Goal: Task Accomplishment & Management: Manage account settings

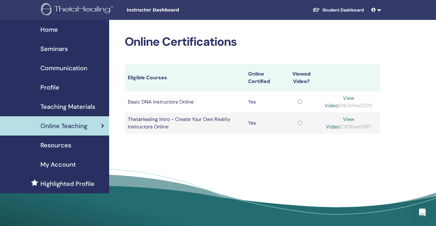
drag, startPoint x: 334, startPoint y: 127, endPoint x: 365, endPoint y: 126, distance: 30.8
click at [365, 126] on div "View Video: CYORealON17" at bounding box center [348, 123] width 57 height 15
copy div "CYORealON17"
click at [354, 118] on link "View Video:" at bounding box center [340, 123] width 28 height 14
click at [61, 50] on span "Seminars" at bounding box center [53, 48] width 27 height 9
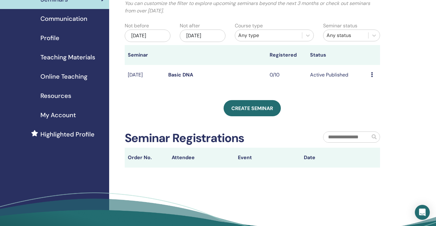
scroll to position [48, 0]
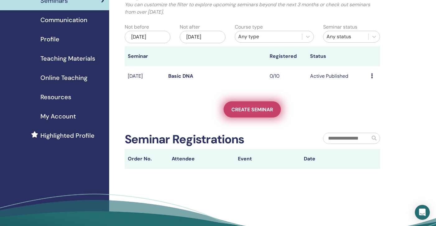
click at [273, 107] on span "Create seminar" at bounding box center [252, 109] width 42 height 7
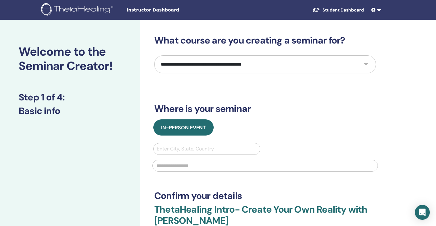
select select "*"
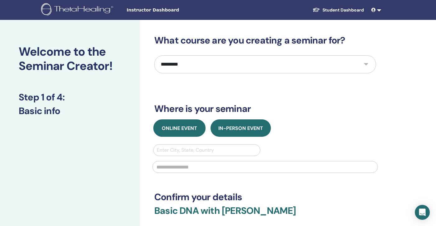
click at [191, 128] on span "Online Event" at bounding box center [179, 128] width 35 height 7
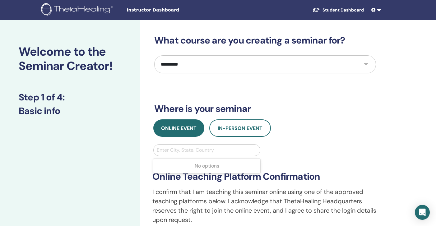
click at [191, 151] on div "Enter City, State, Country" at bounding box center [207, 149] width 100 height 7
click at [298, 152] on div "**********" at bounding box center [265, 196] width 233 height 105
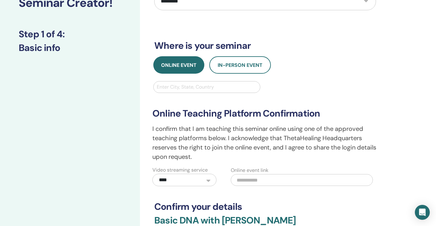
scroll to position [63, 0]
click at [246, 179] on input "text" at bounding box center [302, 180] width 142 height 12
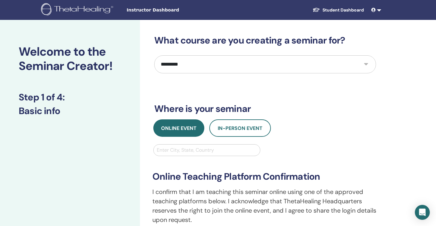
scroll to position [0, 0]
click at [173, 155] on div "Enter City, State, Country" at bounding box center [207, 150] width 106 height 11
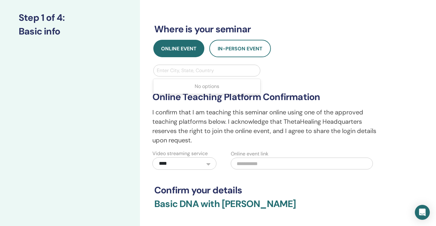
scroll to position [81, 0]
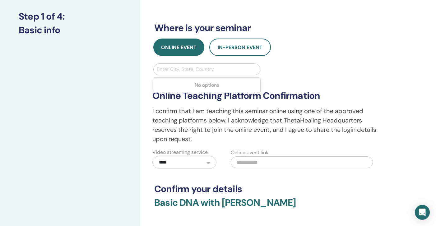
click at [245, 164] on input "text" at bounding box center [302, 162] width 142 height 12
paste input "**********"
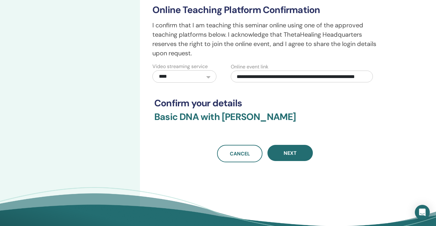
scroll to position [168, 0]
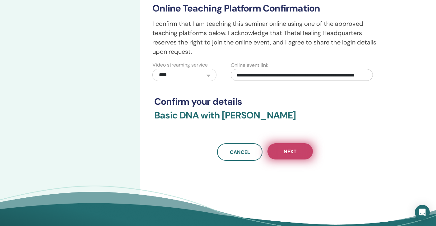
type input "**********"
click at [281, 149] on button "Next" at bounding box center [289, 151] width 45 height 16
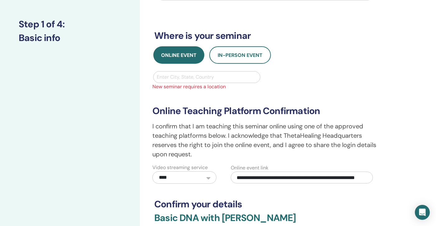
scroll to position [72, 0]
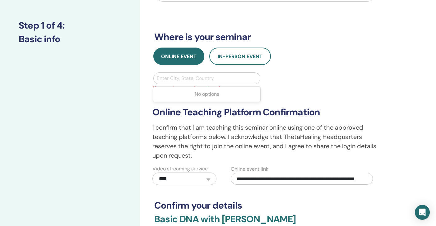
click at [204, 77] on div "Enter City, State, Country" at bounding box center [207, 78] width 100 height 7
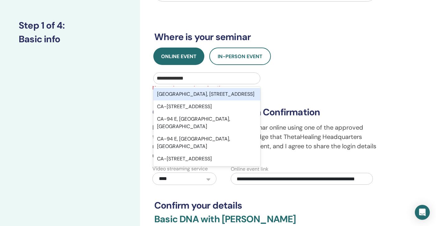
type input "**********"
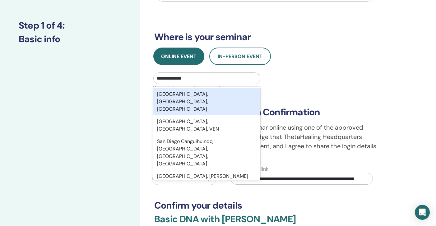
click at [206, 94] on div "San Diego, CA, USA" at bounding box center [206, 101] width 107 height 27
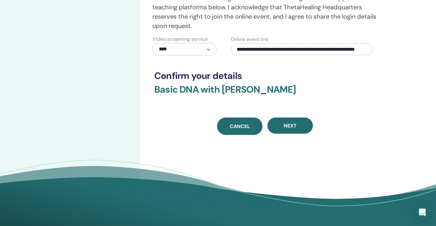
scroll to position [209, 0]
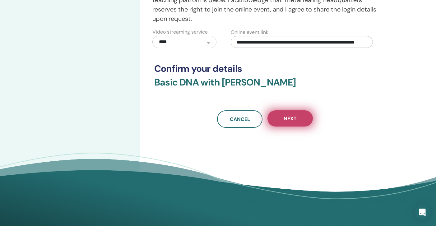
click at [289, 113] on button "Next" at bounding box center [289, 118] width 45 height 16
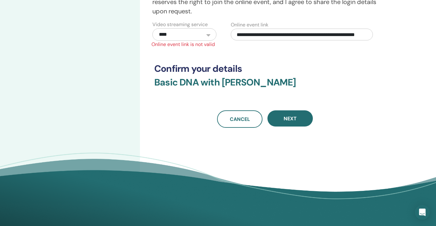
click at [261, 37] on input "**********" at bounding box center [302, 35] width 142 height 12
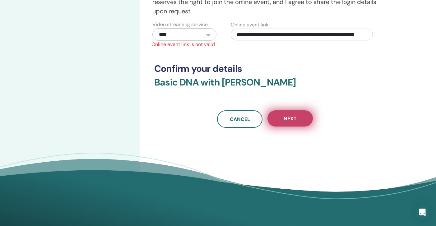
click at [281, 115] on button "Next" at bounding box center [289, 118] width 45 height 16
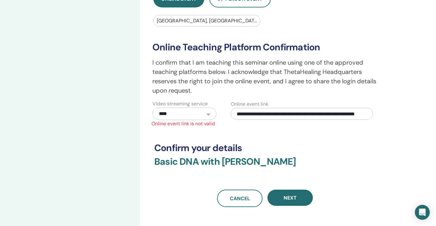
scroll to position [159, 0]
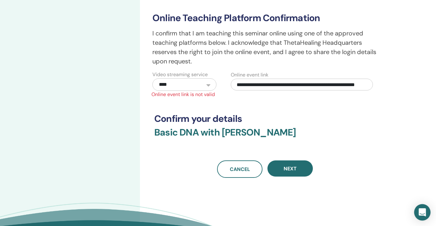
click at [424, 210] on icon "Open Intercom Messenger" at bounding box center [421, 212] width 7 height 8
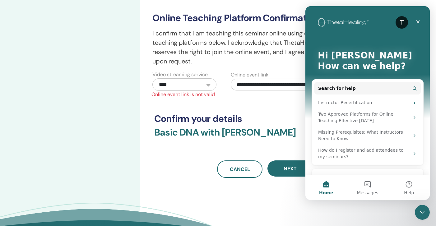
scroll to position [0, 0]
click at [408, 185] on button "Help" at bounding box center [408, 187] width 41 height 25
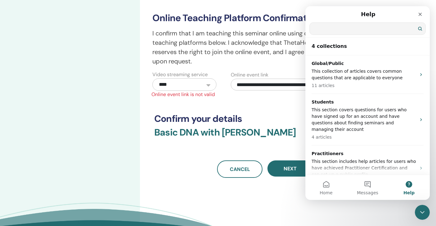
click at [333, 29] on input "Search for help" at bounding box center [368, 29] width 116 height 12
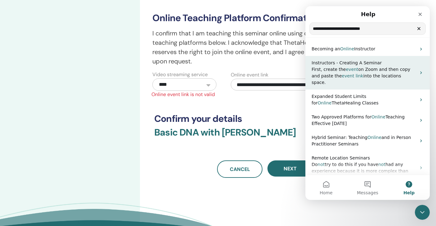
type input "**********"
click at [363, 72] on p "First, create the event on Zoom and then copy and paste the event link into the…" at bounding box center [364, 76] width 104 height 20
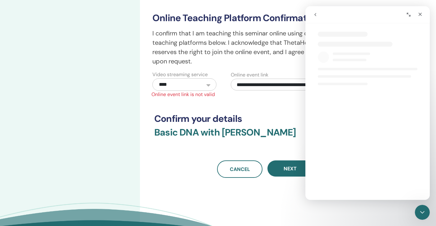
select select "**"
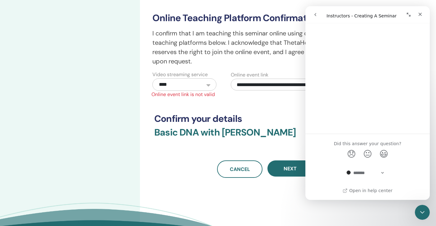
scroll to position [1211, 0]
click at [369, 191] on link "Open in help center" at bounding box center [368, 190] width 50 height 5
click at [422, 12] on icon "Close" at bounding box center [420, 14] width 5 height 5
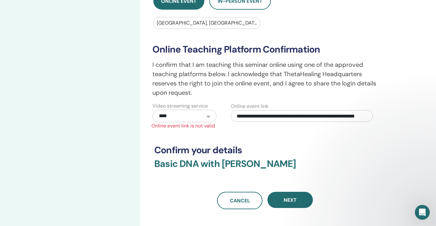
scroll to position [0, 0]
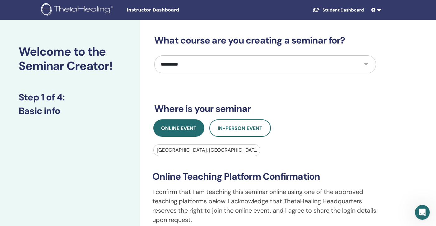
select select "**"
click at [198, 150] on div "San Diego, CA, USA" at bounding box center [207, 149] width 100 height 7
click at [203, 150] on div at bounding box center [207, 150] width 100 height 9
click at [203, 149] on div at bounding box center [207, 150] width 100 height 9
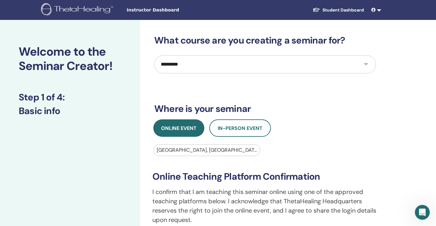
click at [203, 149] on div at bounding box center [207, 150] width 100 height 9
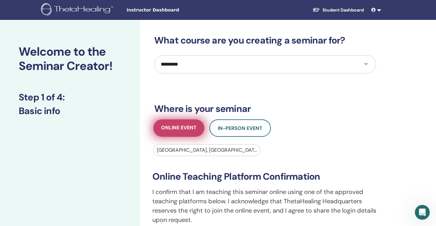
click at [184, 128] on span "Online Event" at bounding box center [178, 128] width 35 height 8
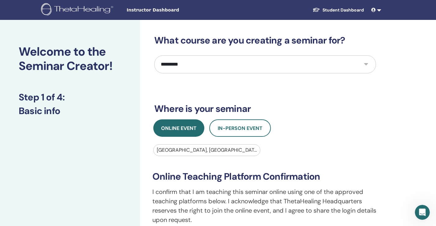
click at [169, 149] on div "San Diego, CA, USA" at bounding box center [207, 149] width 100 height 7
paste input "**********"
type input "**********"
click at [241, 151] on div "Https Wpadel Us, 32735 Tamina Rd, Magnolia, TX, 77354, USA" at bounding box center [207, 149] width 100 height 7
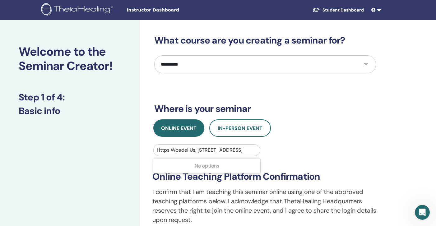
click at [241, 151] on div "Https Wpadel Us, 32735 Tamina Rd, Magnolia, TX, 77354, USA" at bounding box center [207, 149] width 100 height 7
paste input "**********"
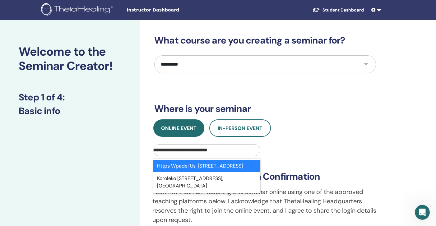
type input "**********"
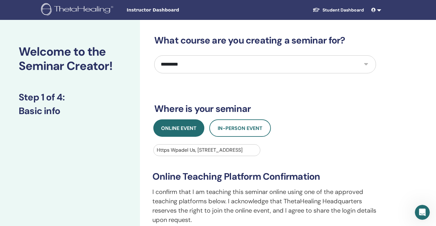
click at [281, 155] on div "**********" at bounding box center [265, 200] width 233 height 113
click at [233, 149] on div "Https Wpadel Us, 32735 Tamina Rd, Magnolia, TX, 77354, USA" at bounding box center [207, 149] width 100 height 7
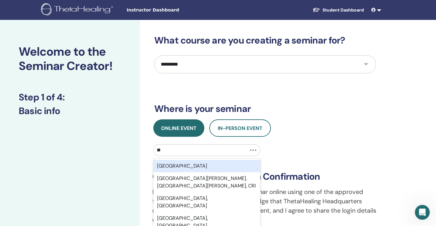
type input "*"
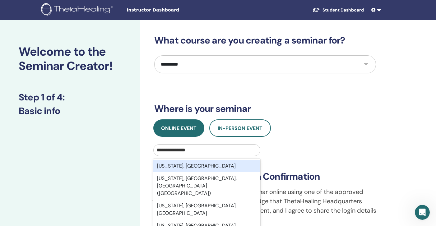
type input "**********"
click at [323, 152] on div "**********" at bounding box center [265, 200] width 233 height 113
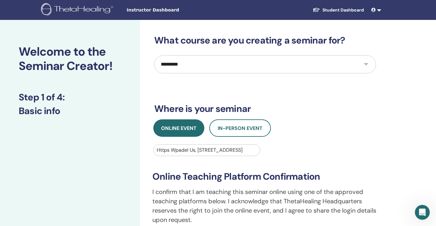
click at [238, 152] on div "Https Wpadel Us, 32735 Tamina Rd, Magnolia, TX, 77354, USA" at bounding box center [207, 149] width 100 height 7
click at [227, 147] on div "Https Wpadel Us, 32735 Tamina Rd, Magnolia, TX, 77354, USA" at bounding box center [207, 149] width 100 height 7
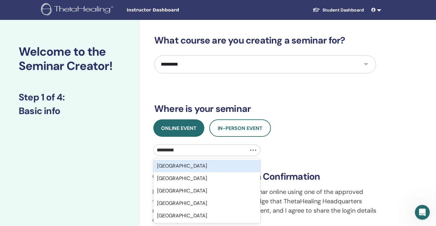
type input "**********"
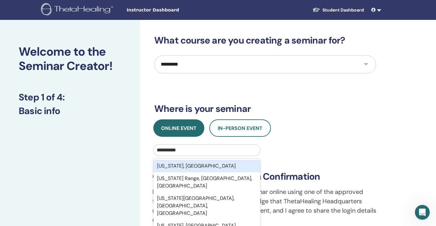
click at [185, 168] on div "California, USA" at bounding box center [206, 166] width 107 height 12
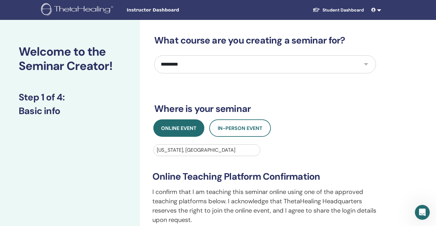
click at [238, 173] on h3 "Online Teaching Platform Confirmation" at bounding box center [264, 176] width 225 height 11
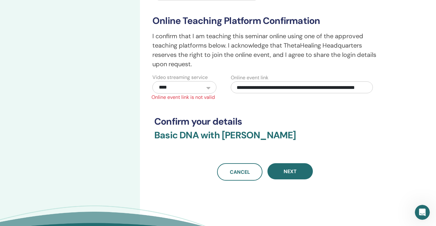
scroll to position [157, 0]
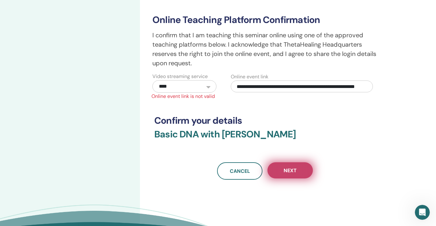
click at [289, 172] on span "Next" at bounding box center [290, 170] width 13 height 7
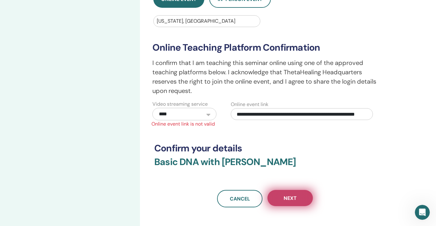
scroll to position [103, 0]
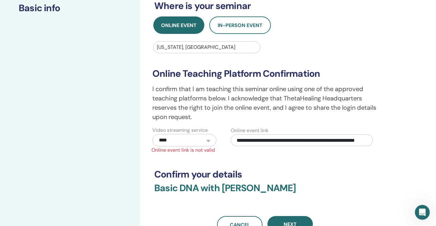
click at [292, 141] on input "**********" at bounding box center [302, 140] width 142 height 12
paste input "**********"
type input "**********"
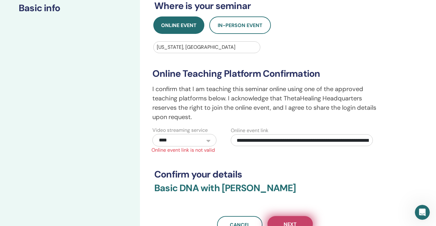
click at [295, 217] on button "Next" at bounding box center [289, 224] width 45 height 16
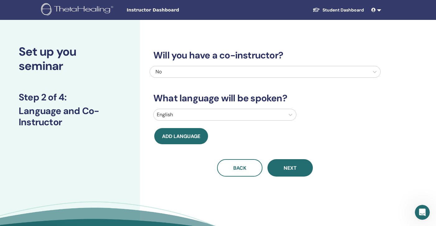
scroll to position [0, 0]
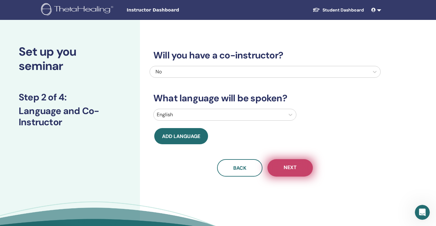
click at [296, 166] on span "Next" at bounding box center [290, 168] width 13 height 8
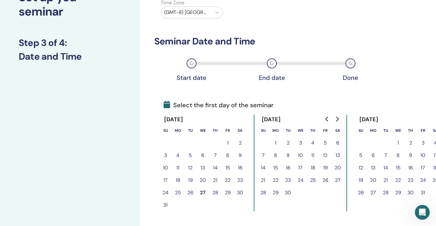
scroll to position [59, 0]
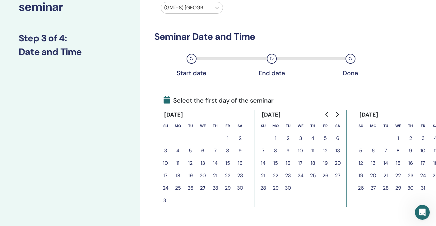
click at [297, 136] on button "3" at bounding box center [300, 138] width 12 height 12
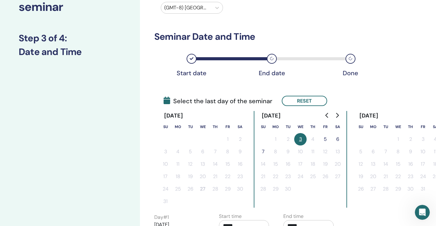
click at [330, 137] on button "5" at bounding box center [325, 139] width 12 height 12
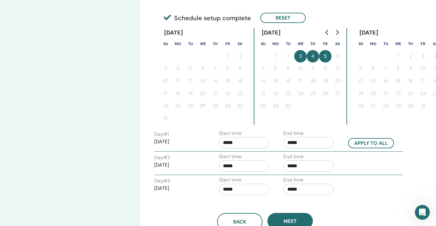
scroll to position [142, 0]
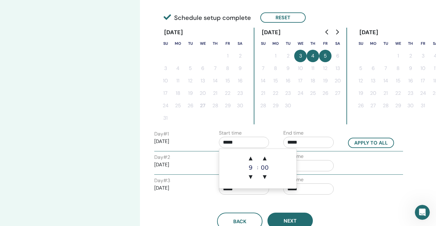
click at [229, 141] on input "*****" at bounding box center [244, 142] width 50 height 11
click at [249, 157] on span "▲" at bounding box center [250, 158] width 12 height 12
type input "*****"
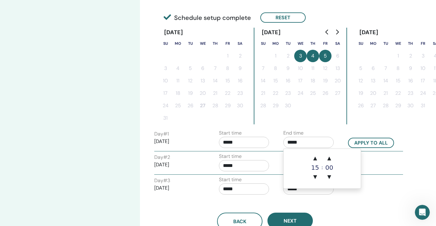
click at [302, 142] on input "*****" at bounding box center [308, 142] width 50 height 11
click at [317, 159] on span "▲" at bounding box center [315, 158] width 12 height 12
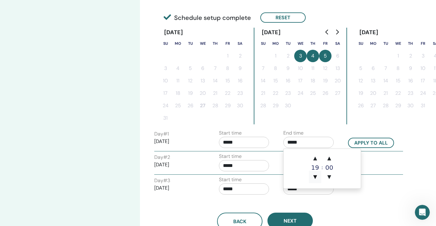
click at [316, 172] on span "▼" at bounding box center [315, 177] width 12 height 12
click at [315, 173] on span "▼" at bounding box center [315, 177] width 12 height 12
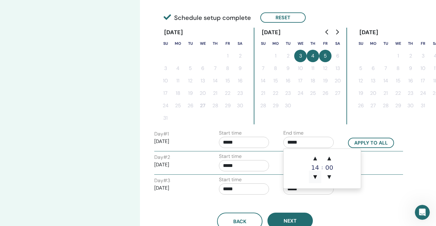
click at [315, 173] on span "▼" at bounding box center [315, 177] width 12 height 12
type input "*****"
click at [225, 143] on input "*****" at bounding box center [244, 142] width 50 height 11
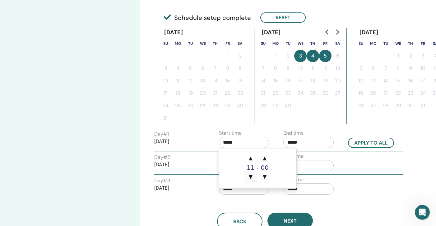
click at [252, 174] on span "▼" at bounding box center [250, 177] width 12 height 12
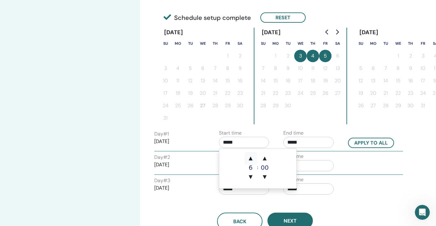
click at [251, 156] on span "▲" at bounding box center [250, 158] width 12 height 12
type input "*****"
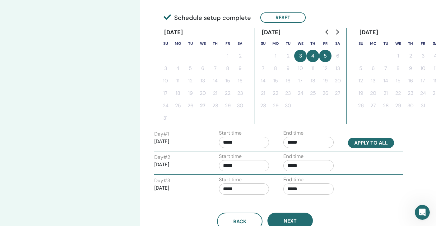
click at [356, 141] on button "Apply to all" at bounding box center [371, 143] width 46 height 10
type input "*****"
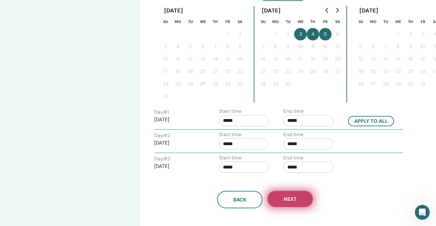
click at [294, 199] on span "Next" at bounding box center [290, 199] width 13 height 7
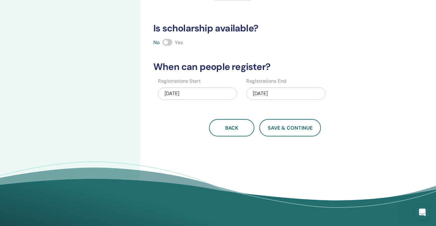
click at [170, 40] on span at bounding box center [167, 42] width 10 height 7
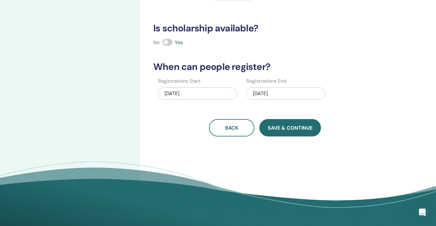
click at [285, 128] on span "Save & Continue" at bounding box center [290, 128] width 45 height 7
click at [195, 94] on div "08/27/2025" at bounding box center [197, 93] width 79 height 12
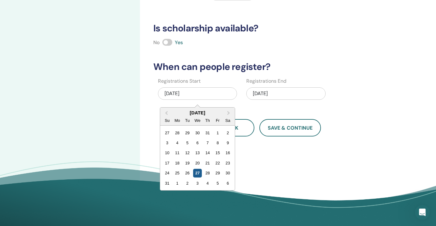
click at [196, 172] on div "27" at bounding box center [197, 173] width 8 height 8
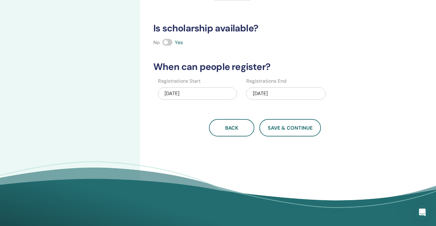
click at [271, 91] on div "09/05/2025" at bounding box center [285, 93] width 79 height 12
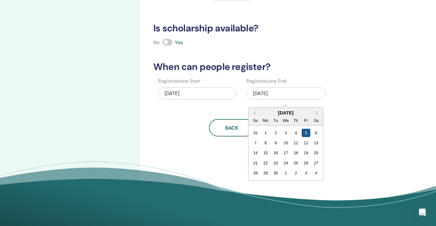
click at [305, 132] on div "5" at bounding box center [306, 133] width 8 height 8
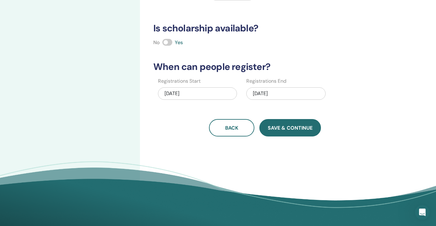
click at [297, 130] on span "Save & Continue" at bounding box center [290, 128] width 45 height 7
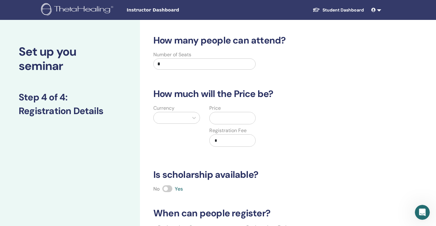
scroll to position [0, 0]
click at [205, 66] on input "*" at bounding box center [204, 63] width 102 height 11
type input "*"
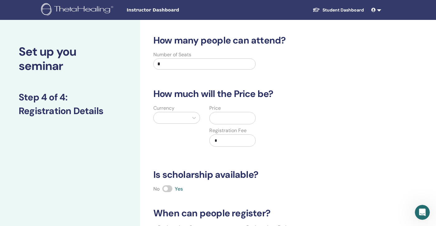
click at [163, 116] on div at bounding box center [171, 117] width 29 height 9
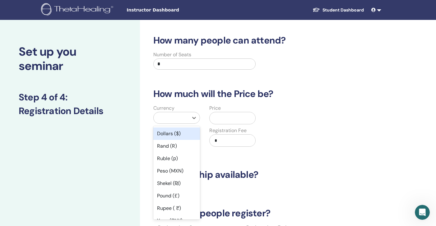
click at [169, 132] on div "Dollars ($)" at bounding box center [176, 133] width 47 height 12
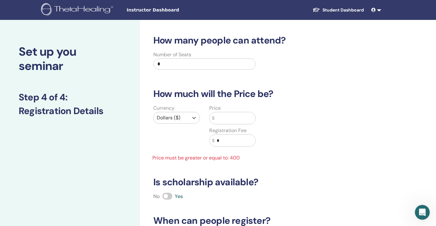
click at [220, 119] on input "text" at bounding box center [234, 118] width 41 height 12
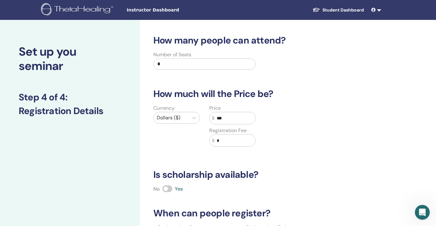
type input "***"
click at [227, 141] on input "*" at bounding box center [234, 141] width 41 height 12
type input "***"
click at [269, 165] on div "How many people can attend? Number of Seats * How much will the Price be? Curre…" at bounding box center [265, 159] width 231 height 248
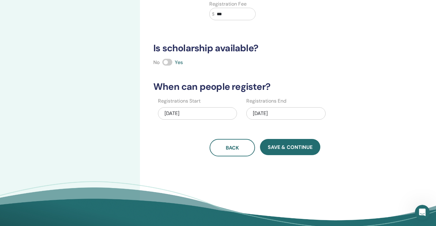
scroll to position [128, 0]
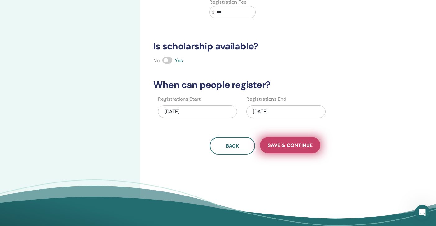
click at [288, 151] on button "Save & Continue" at bounding box center [290, 145] width 60 height 16
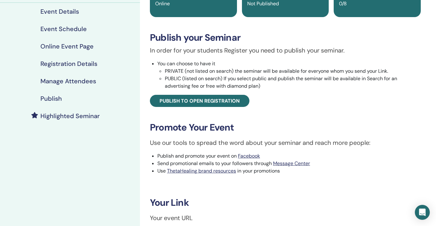
scroll to position [72, 0]
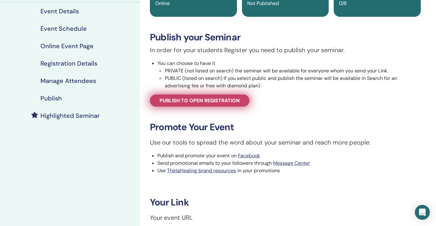
click at [222, 98] on span "Publish to open registration" at bounding box center [199, 100] width 80 height 7
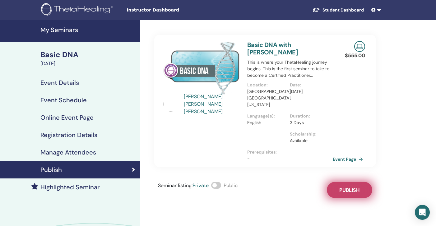
click at [343, 182] on button "Publish" at bounding box center [349, 190] width 45 height 16
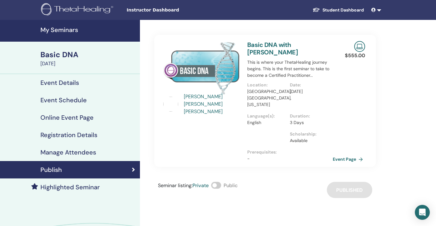
click at [77, 135] on h4 "Registration Details" at bounding box center [68, 134] width 57 height 7
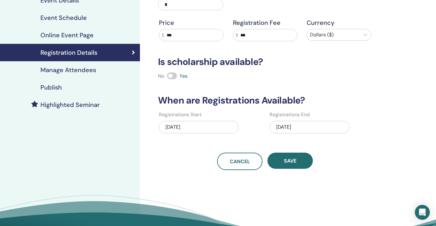
scroll to position [83, 0]
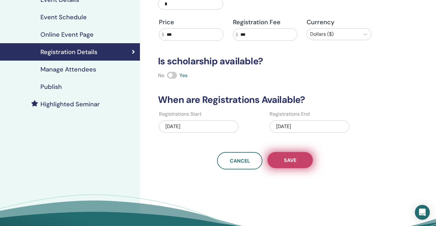
click at [299, 160] on button "Save" at bounding box center [289, 160] width 45 height 16
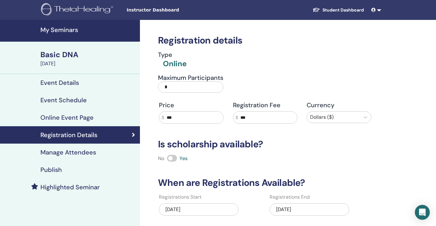
scroll to position [0, 0]
click at [69, 30] on h4 "My Seminars" at bounding box center [88, 29] width 96 height 7
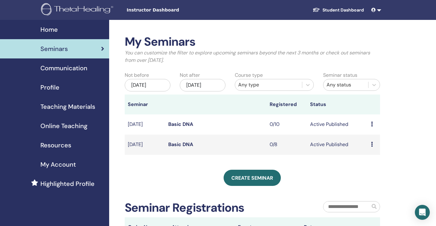
click at [369, 123] on td "Preview Edit Attendees Cancel" at bounding box center [374, 124] width 12 height 20
click at [372, 124] on icon at bounding box center [372, 124] width 2 height 5
click at [367, 154] on p "Cancel" at bounding box center [371, 156] width 24 height 7
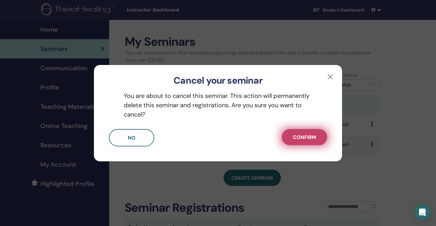
click at [308, 134] on span "Confirm" at bounding box center [304, 137] width 23 height 7
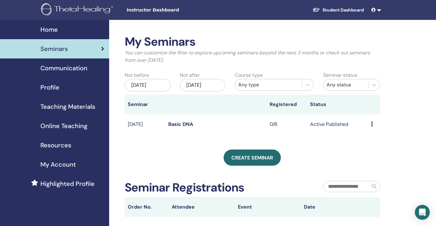
click at [366, 123] on td "Active Published" at bounding box center [337, 124] width 61 height 20
click at [370, 123] on td "Preview Edit Attendees Cancel" at bounding box center [374, 124] width 12 height 20
click at [372, 124] on icon at bounding box center [372, 124] width 2 height 5
click at [367, 135] on link "Edit" at bounding box center [364, 138] width 9 height 7
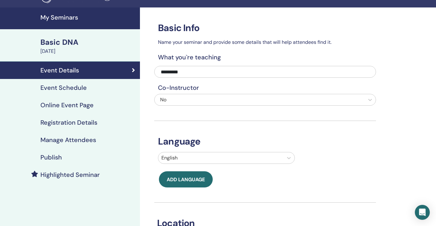
scroll to position [7, 0]
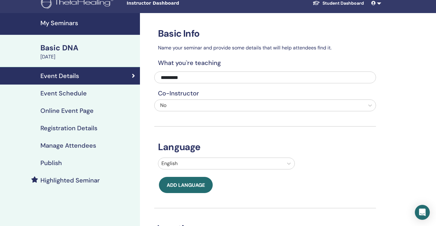
click at [64, 112] on h4 "Online Event Page" at bounding box center [66, 110] width 53 height 7
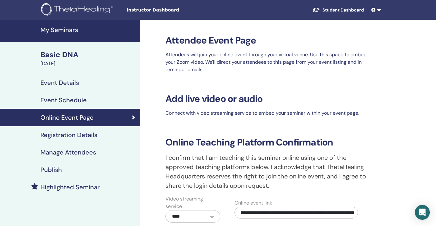
click at [67, 82] on h4 "Event Details" at bounding box center [59, 82] width 39 height 7
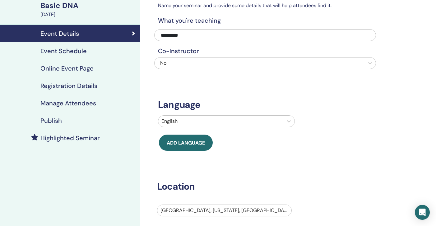
scroll to position [32, 0]
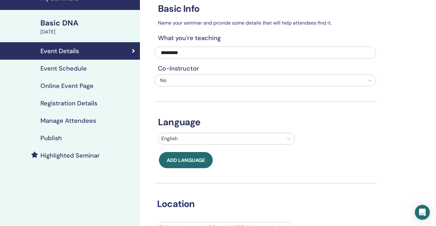
click at [67, 26] on div "Basic DNA" at bounding box center [88, 23] width 96 height 11
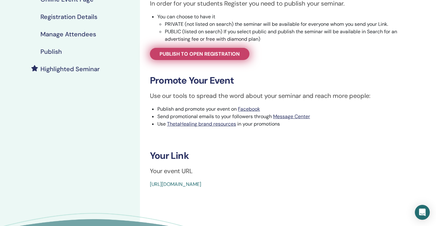
scroll to position [118, 0]
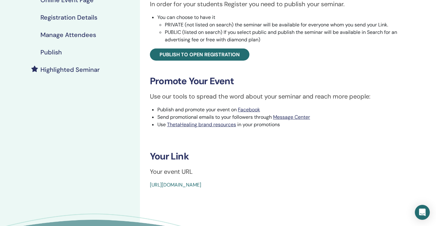
click at [201, 184] on link "https://www.thetahealing.com/seminar-375934-details.html" at bounding box center [175, 185] width 51 height 7
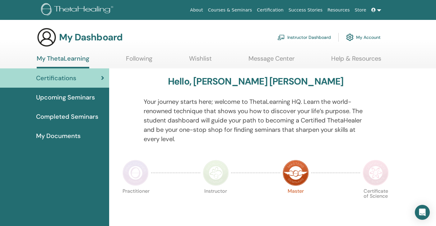
click at [75, 94] on span "Upcoming Seminars" at bounding box center [65, 97] width 59 height 9
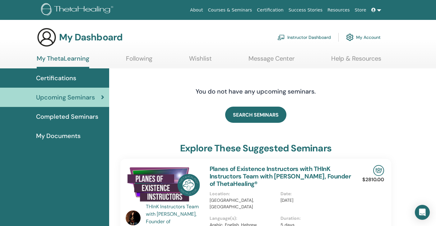
click at [307, 36] on link "Instructor Dashboard" at bounding box center [303, 37] width 53 height 14
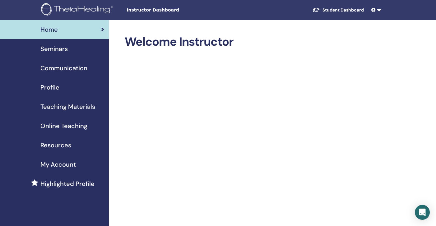
click at [54, 146] on span "Resources" at bounding box center [55, 145] width 31 height 9
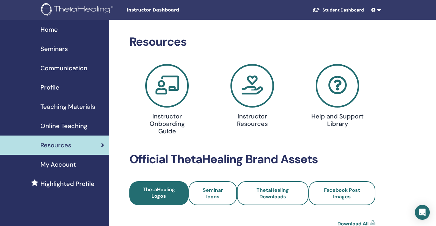
click at [252, 116] on h4 "Instructor Resources" at bounding box center [252, 120] width 54 height 15
click at [254, 87] on icon at bounding box center [252, 86] width 44 height 44
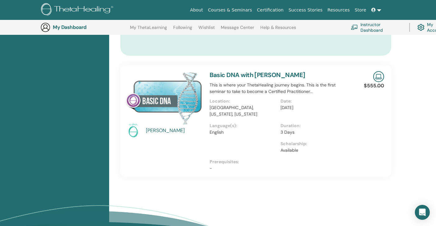
scroll to position [445, 0]
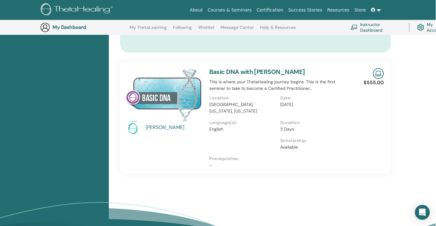
click at [260, 73] on link "Basic DNA with Amy Marie Lathrop" at bounding box center [257, 72] width 96 height 8
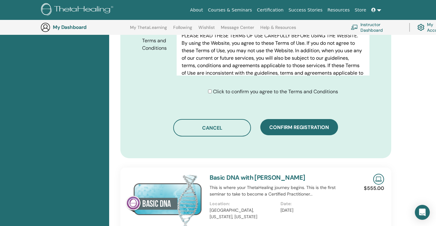
scroll to position [339, 0]
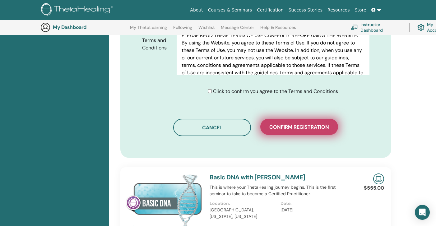
click at [310, 126] on button "Confirm registration" at bounding box center [299, 127] width 78 height 16
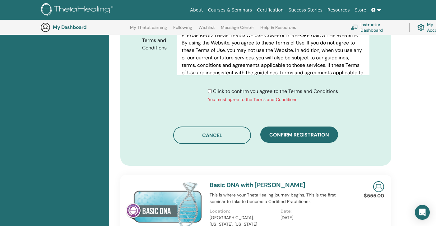
click at [211, 95] on div "Click to confirm you agree to the Terms and Conditions You must agree to the Te…" at bounding box center [273, 95] width 130 height 15
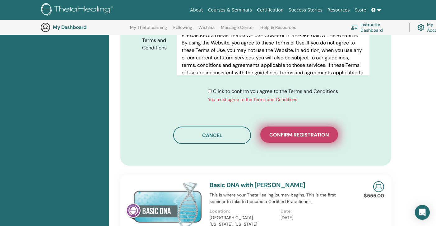
click at [291, 136] on span "Confirm registration" at bounding box center [299, 135] width 60 height 7
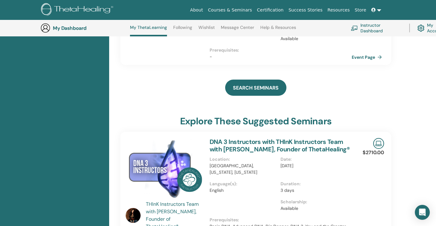
scroll to position [162, 0]
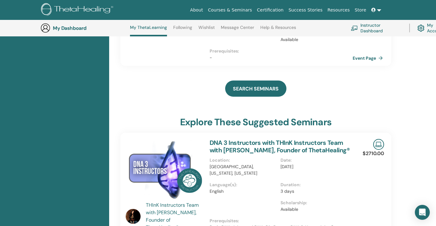
click at [360, 58] on link "Event Page" at bounding box center [369, 57] width 33 height 9
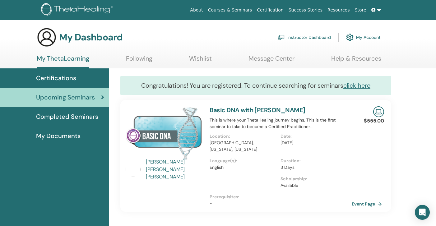
scroll to position [0, 0]
click at [363, 204] on link "Event Page" at bounding box center [369, 203] width 33 height 9
click at [356, 36] on link "My Account" at bounding box center [363, 37] width 35 height 14
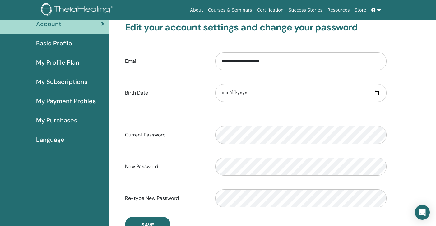
scroll to position [39, 0]
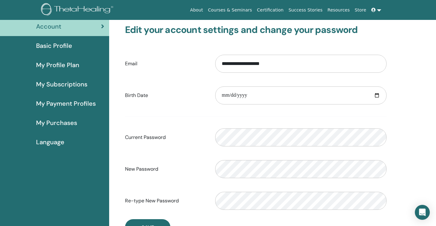
click at [53, 65] on span "My Profile Plan" at bounding box center [57, 64] width 43 height 9
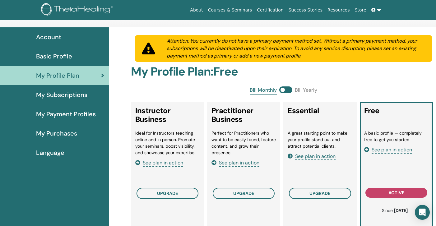
scroll to position [31, 0]
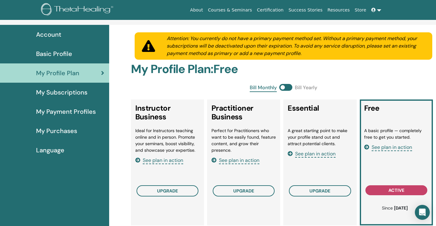
click at [58, 94] on span "My Subscriptions" at bounding box center [61, 92] width 51 height 9
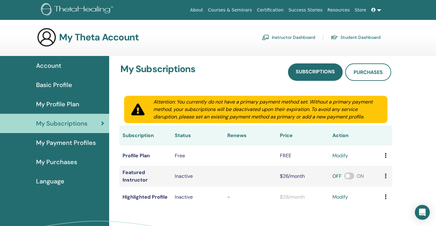
click at [286, 37] on link "Instructor Dashboard" at bounding box center [288, 37] width 53 height 10
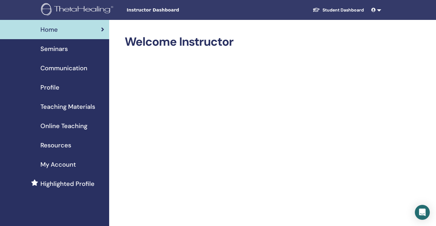
click at [61, 164] on span "My Account" at bounding box center [57, 164] width 35 height 9
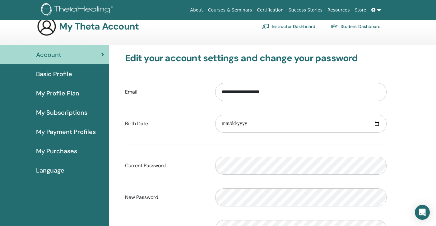
scroll to position [10, 0]
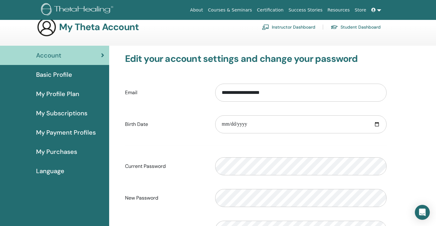
click at [69, 132] on span "My Payment Profiles" at bounding box center [66, 132] width 60 height 9
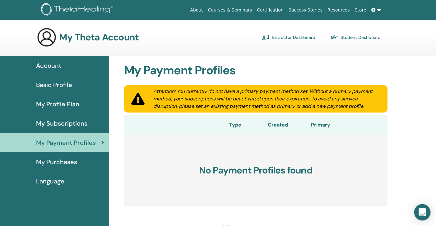
click at [421, 219] on body "About Courses & Seminars Certification Success Stories Resources Store AL [PERS…" at bounding box center [218, 113] width 436 height 226
click at [422, 211] on icon "Open Intercom Messenger" at bounding box center [421, 212] width 7 height 8
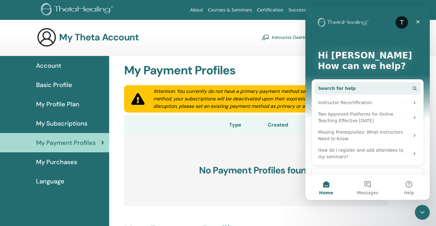
click at [344, 89] on span "Search for help" at bounding box center [337, 88] width 38 height 7
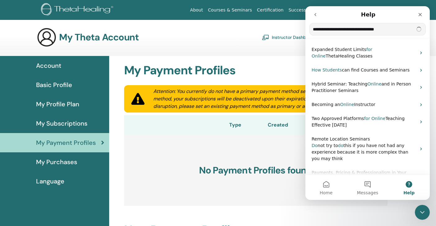
type input "**********"
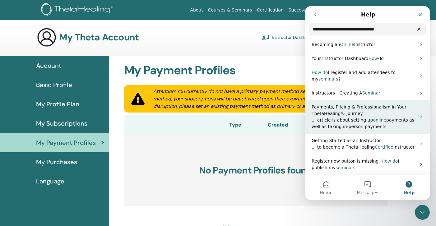
scroll to position [53, 0]
click at [351, 118] on span "... article is about setting up" at bounding box center [342, 120] width 61 height 5
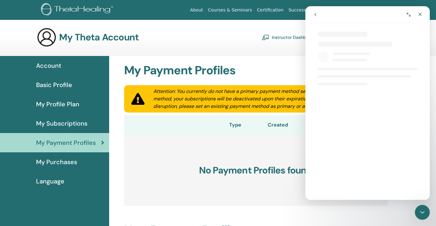
select select "**"
click at [49, 41] on img at bounding box center [47, 37] width 20 height 20
click at [53, 85] on span "Basic Profile" at bounding box center [54, 84] width 36 height 9
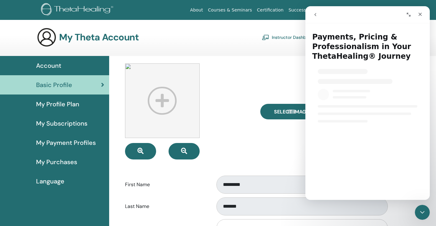
select select "**"
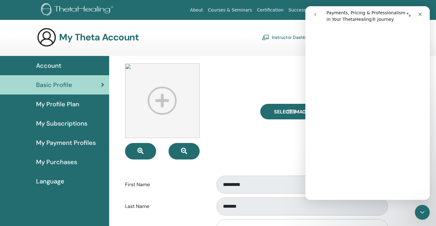
scroll to position [174, 0]
click at [245, 149] on div at bounding box center [188, 111] width 136 height 96
click at [417, 211] on div "Close Intercom Messenger" at bounding box center [421, 211] width 15 height 15
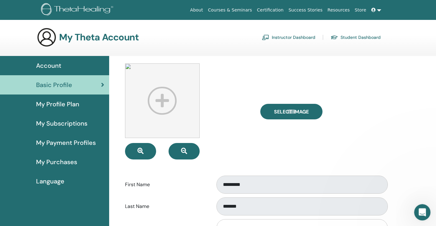
scroll to position [0, 0]
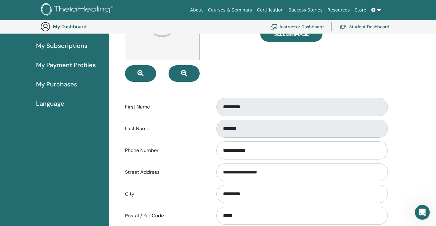
select select "**"
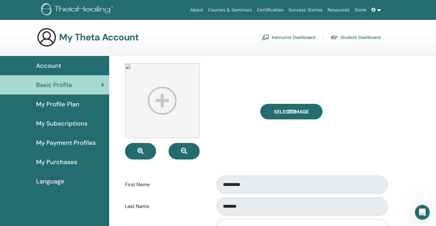
click at [71, 108] on span "My Profile Plan" at bounding box center [57, 103] width 43 height 9
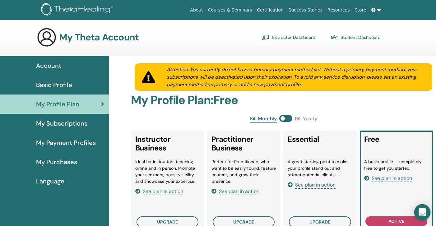
click at [423, 211] on icon "Open Intercom Messenger" at bounding box center [421, 212] width 7 height 8
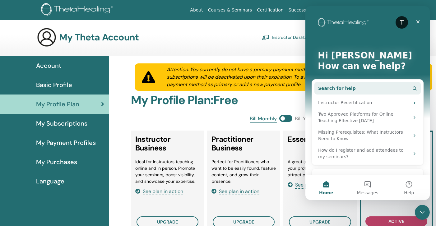
click at [374, 89] on button "Search for help" at bounding box center [367, 88] width 106 height 12
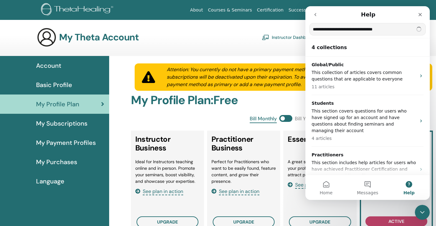
type input "**********"
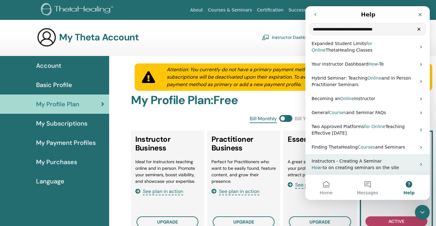
scroll to position [48, 0]
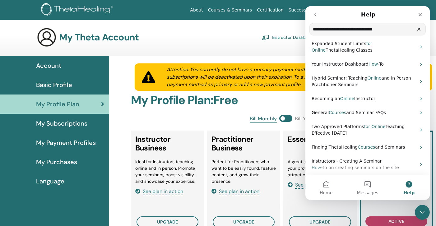
click at [420, 30] on icon "Clear" at bounding box center [418, 29] width 5 height 5
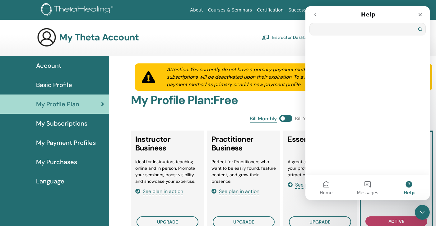
scroll to position [47, 0]
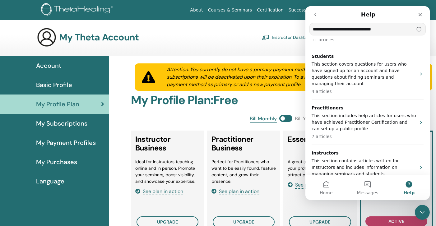
type input "**********"
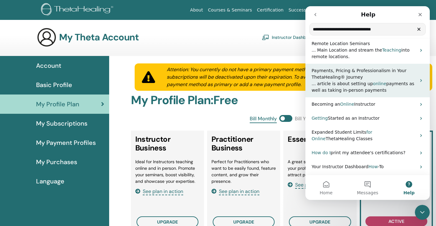
click at [376, 88] on span "payments as well as taking in-person payments" at bounding box center [363, 87] width 103 height 12
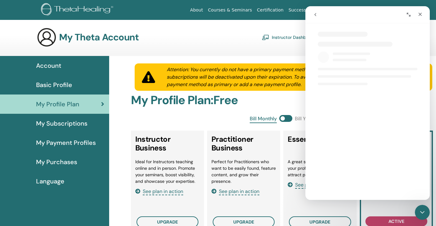
select select "**"
click at [292, 38] on link "Instructor Dashboard" at bounding box center [288, 37] width 53 height 10
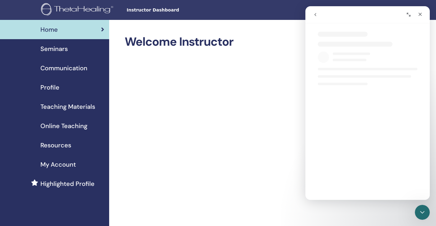
select select "**"
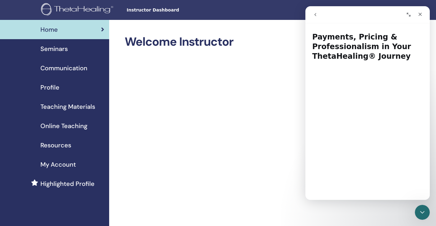
click at [55, 85] on span "Profile" at bounding box center [49, 87] width 19 height 9
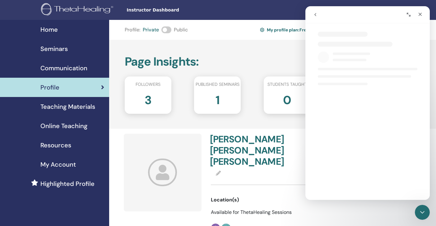
select select "**"
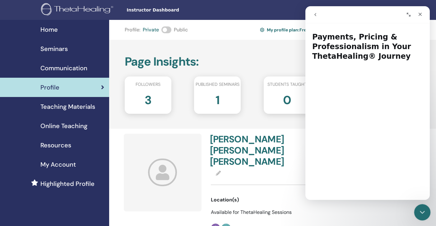
click at [424, 215] on div "Close Intercom Messenger" at bounding box center [421, 211] width 15 height 15
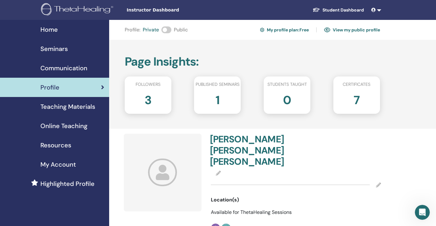
select select "**"
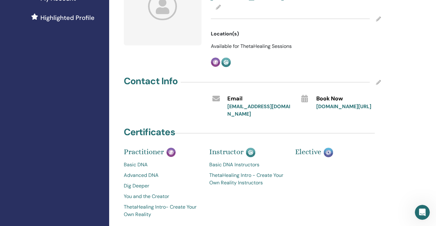
scroll to position [168, 0]
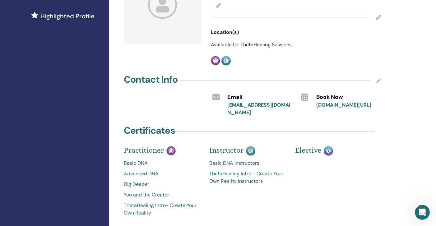
click at [339, 102] on link "[DOMAIN_NAME][URL]" at bounding box center [343, 105] width 55 height 7
click at [421, 211] on icon "Open Intercom Messenger" at bounding box center [421, 211] width 10 height 10
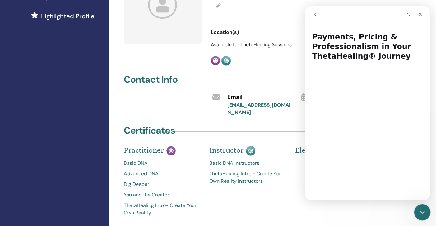
scroll to position [0, 0]
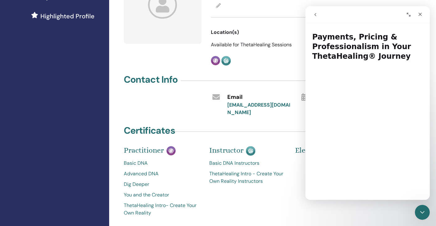
click at [316, 15] on icon "go back" at bounding box center [315, 14] width 5 height 5
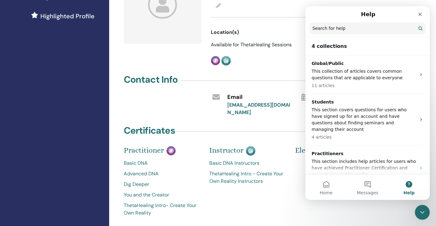
click at [323, 32] on input "Search for help" at bounding box center [367, 28] width 116 height 12
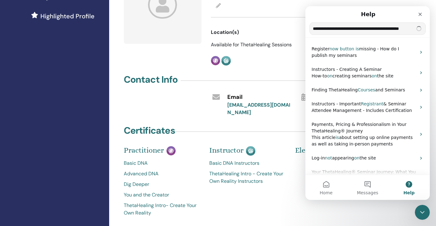
type input "**********"
click at [97, 121] on div "Home Seminars Communication Profile Teaching Materials Online Teaching" at bounding box center [54, 83] width 109 height 462
click at [422, 14] on icon "Close" at bounding box center [420, 14] width 5 height 5
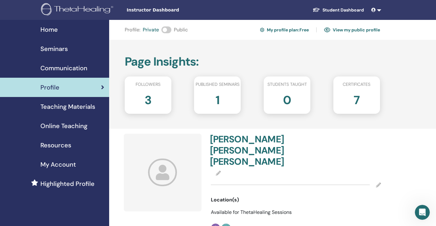
click at [169, 30] on span at bounding box center [166, 29] width 10 height 7
click at [342, 29] on link "View my public profile" at bounding box center [352, 30] width 56 height 10
click at [59, 124] on span "Online Teaching" at bounding box center [63, 125] width 47 height 9
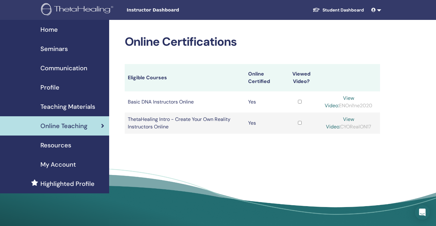
click at [58, 46] on span "Seminars" at bounding box center [53, 48] width 27 height 9
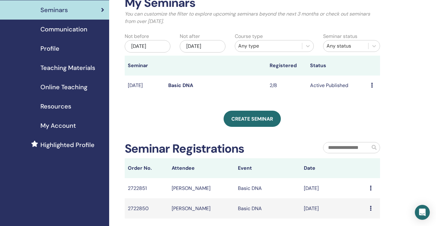
scroll to position [39, 0]
click at [373, 85] on div "Preview Edit Attendees Cancel" at bounding box center [374, 84] width 6 height 7
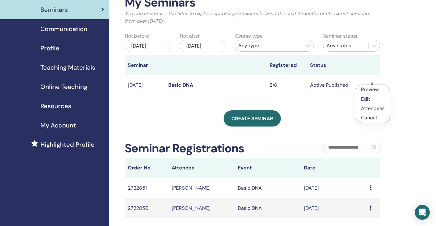
click at [366, 108] on link "Attendees" at bounding box center [373, 108] width 24 height 7
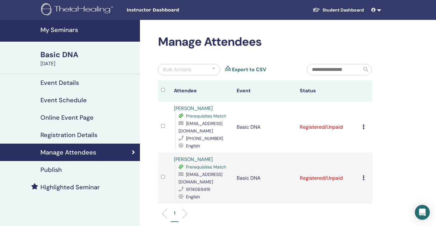
click at [328, 178] on td "Registered/Unpaid" at bounding box center [328, 178] width 63 height 51
click at [363, 178] on icon at bounding box center [364, 177] width 2 height 5
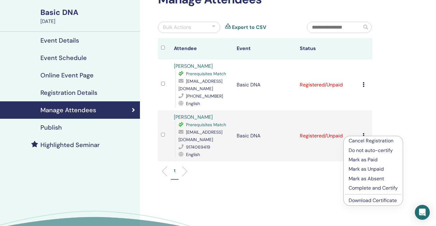
scroll to position [42, 0]
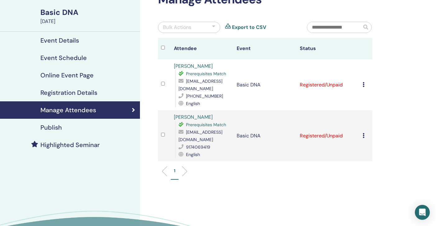
click at [239, 153] on td "Basic DNA" at bounding box center [264, 135] width 63 height 51
click at [210, 140] on span "[EMAIL_ADDRESS][DOMAIN_NAME]" at bounding box center [200, 135] width 44 height 13
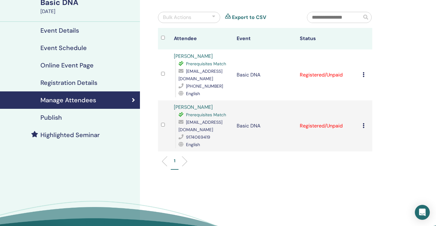
scroll to position [53, 0]
